Goal: Task Accomplishment & Management: Use online tool/utility

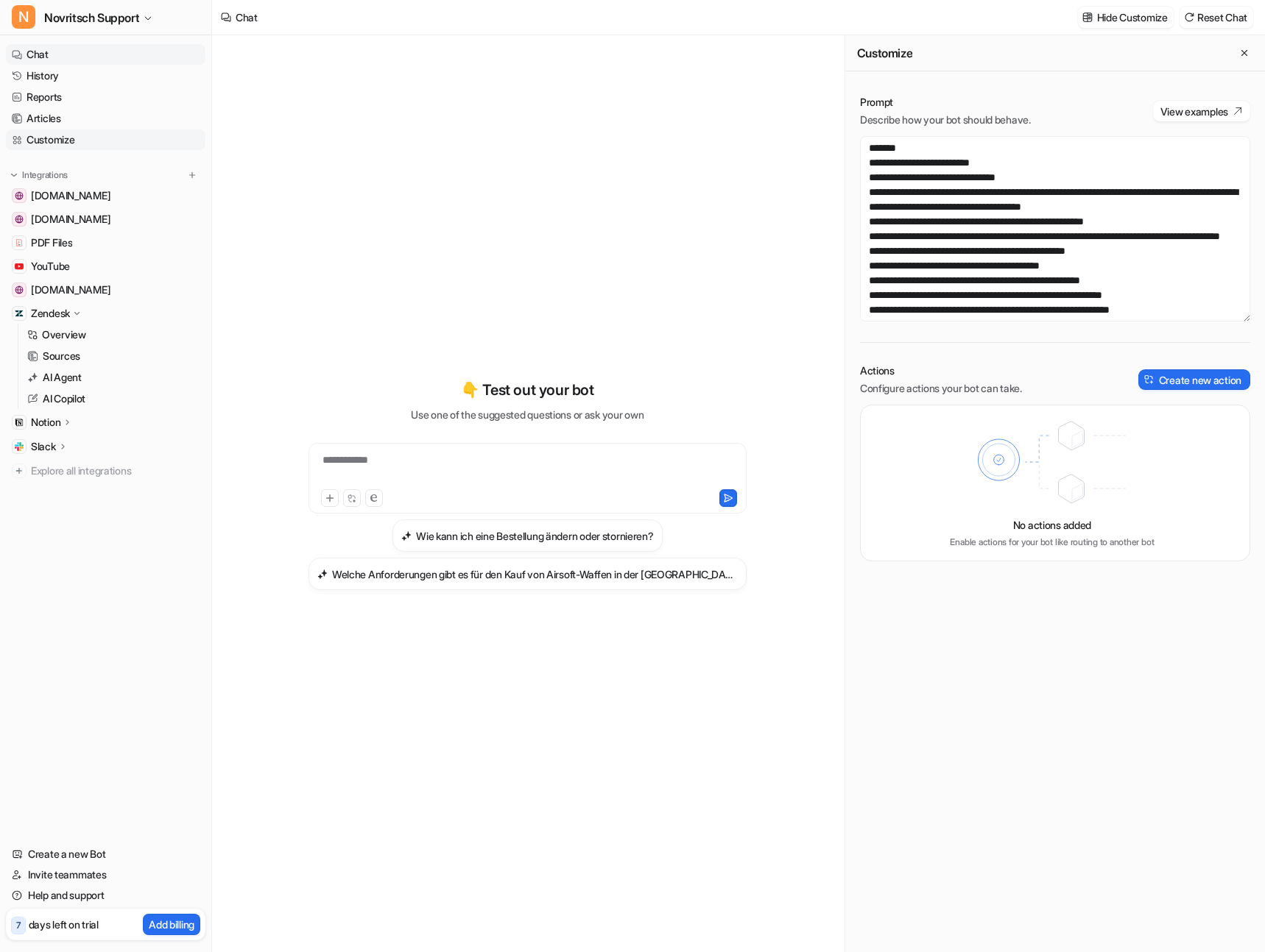
click at [45, 140] on link "Customize" at bounding box center [105, 140] width 200 height 21
click at [1170, 375] on button "Create new action" at bounding box center [1194, 380] width 112 height 21
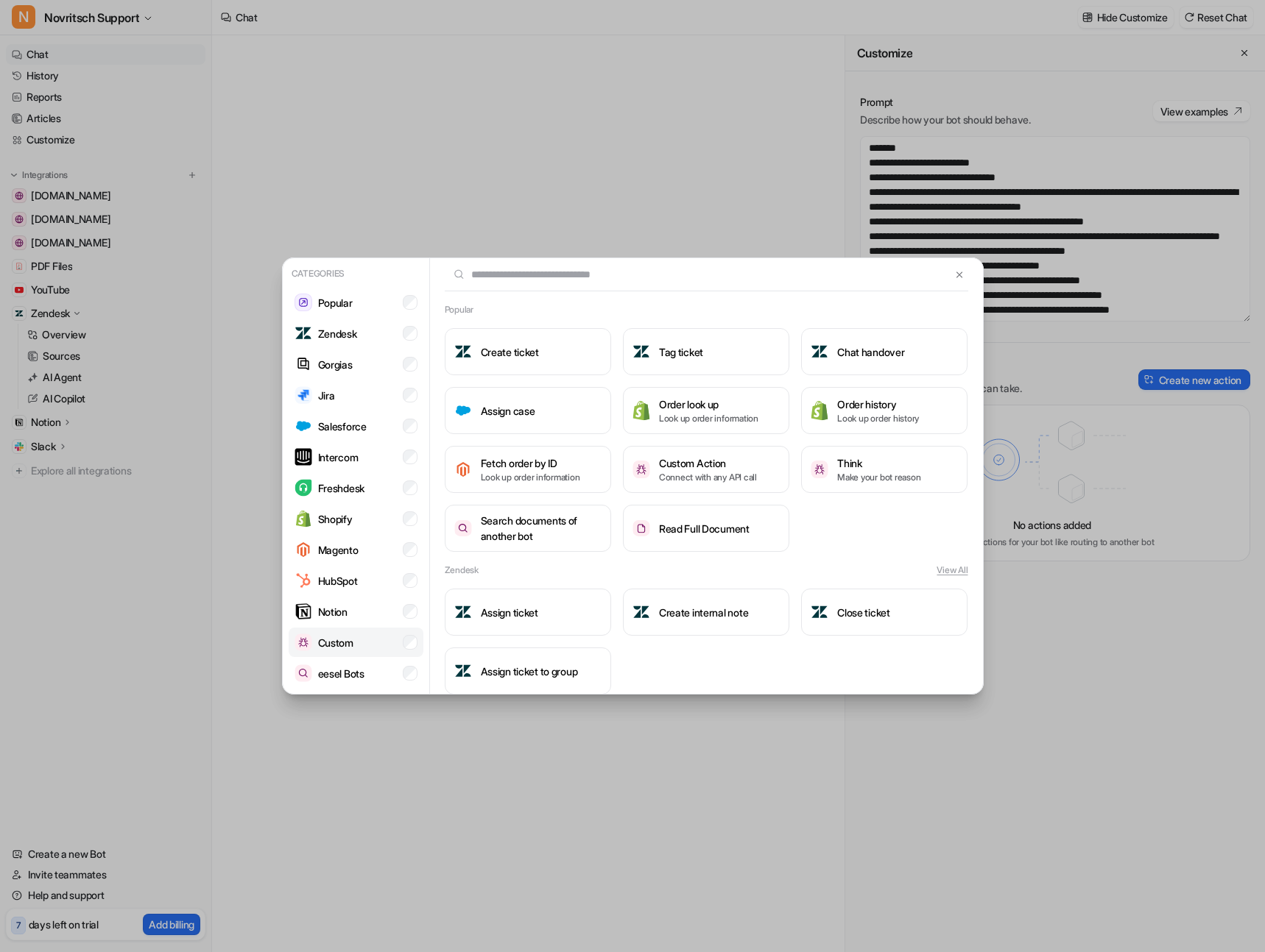
click at [330, 647] on p "Custom" at bounding box center [335, 643] width 35 height 15
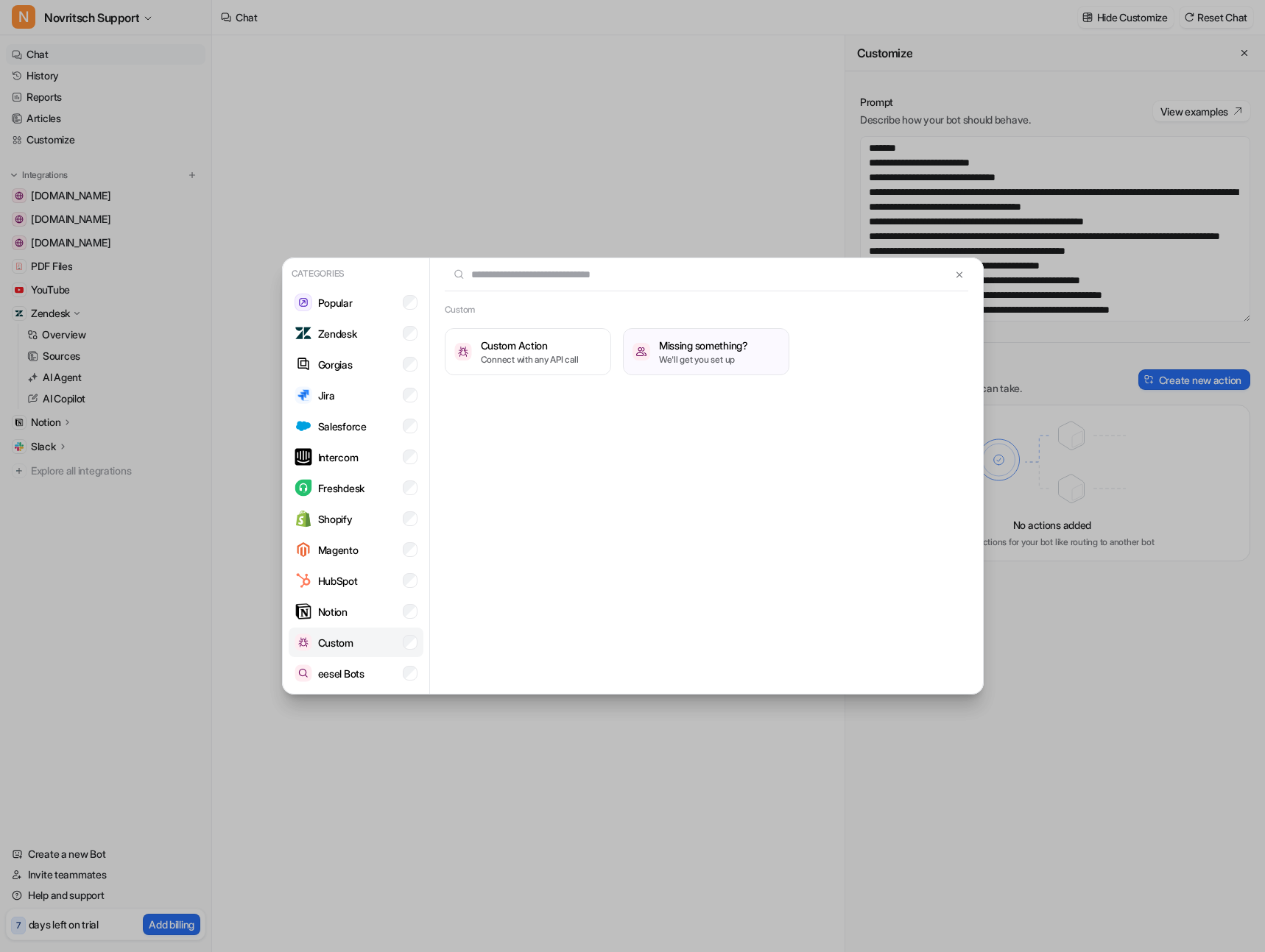
click at [330, 647] on p "Custom" at bounding box center [335, 643] width 35 height 15
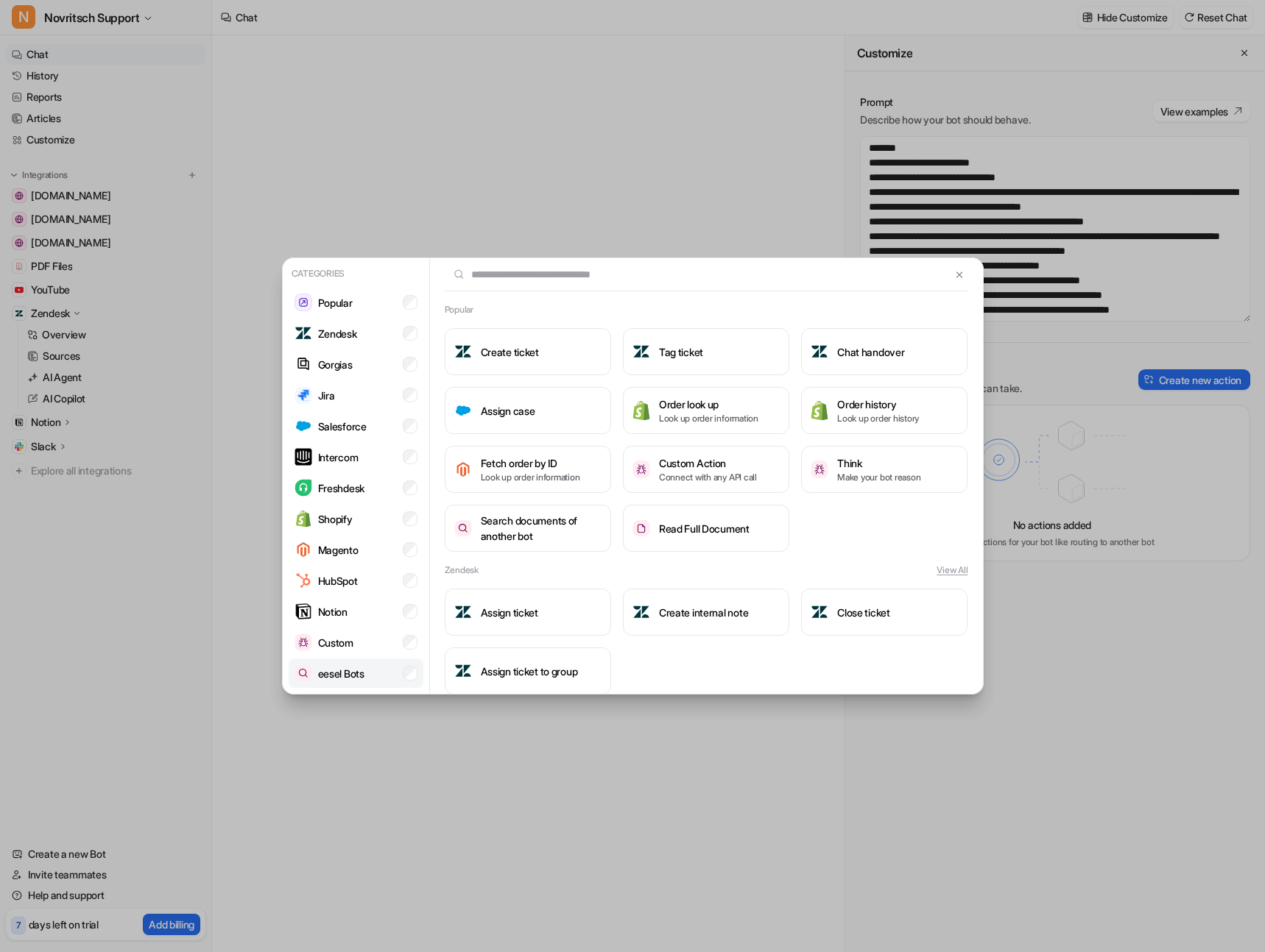
click at [333, 674] on p "eesel Bots" at bounding box center [341, 674] width 46 height 15
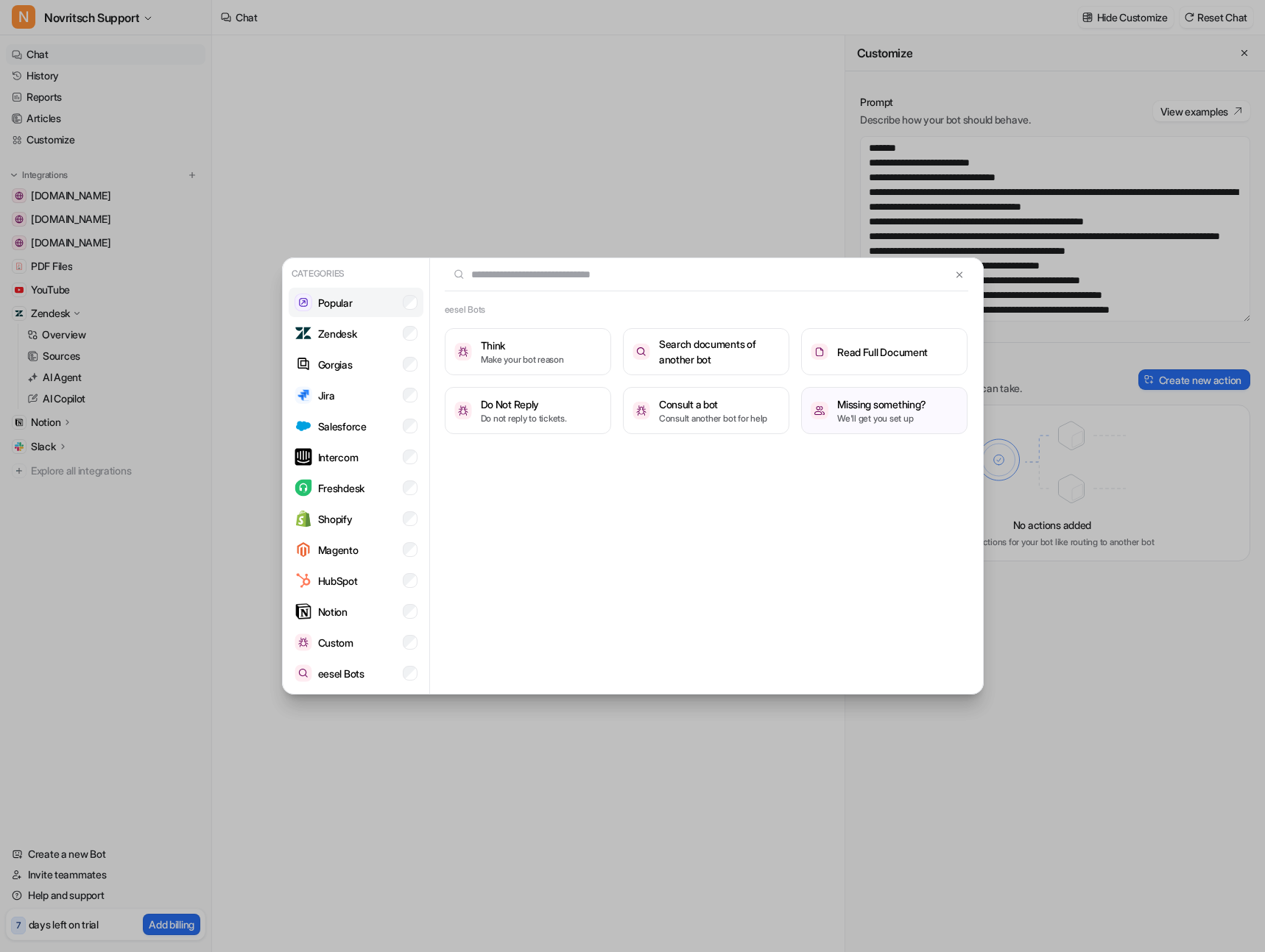
click at [337, 303] on p "Popular" at bounding box center [335, 303] width 34 height 15
